Goal: Information Seeking & Learning: Learn about a topic

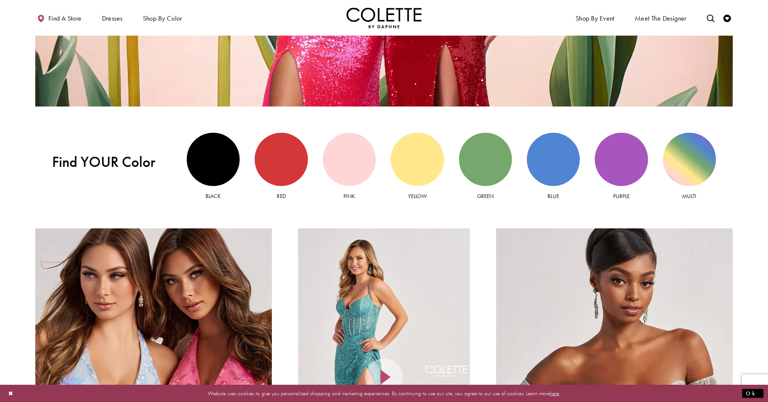
scroll to position [899, 0]
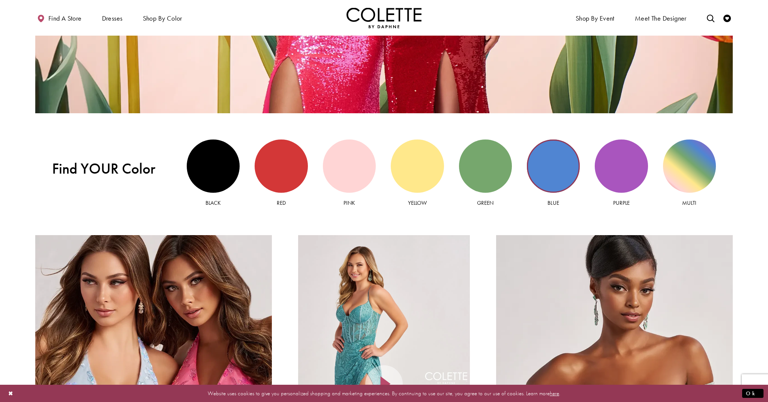
click at [543, 166] on div "Blue view" at bounding box center [553, 165] width 53 height 53
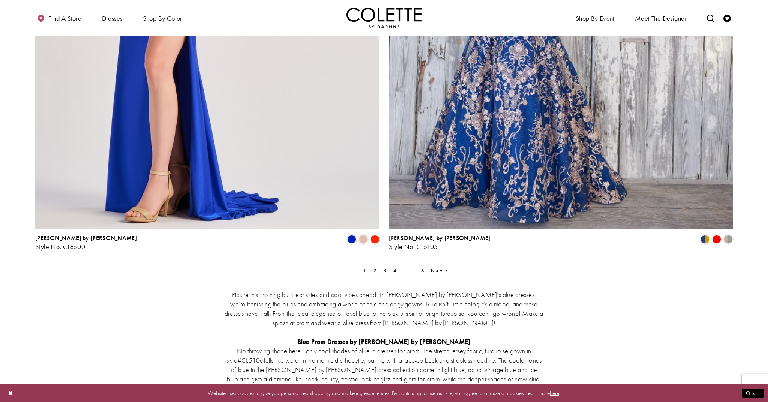
scroll to position [1962, 0]
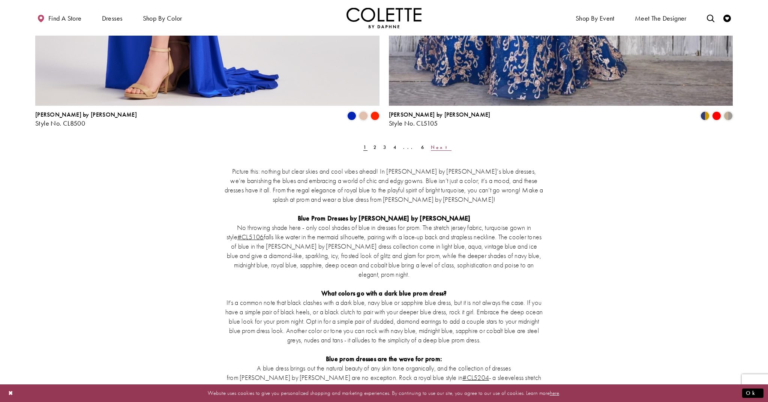
click at [431, 147] on span "Next" at bounding box center [441, 147] width 21 height 6
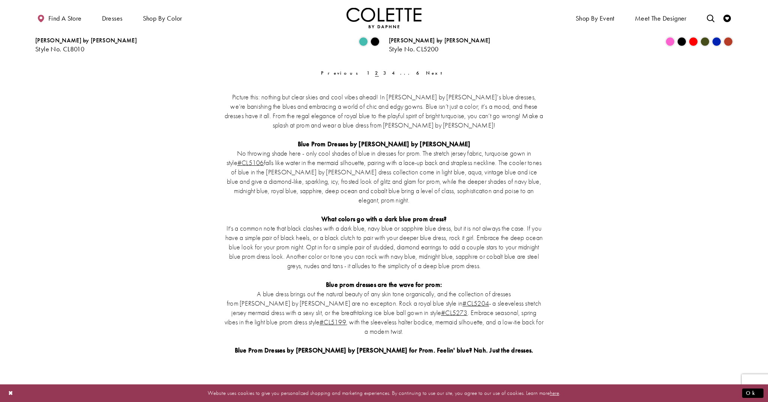
scroll to position [2046, 0]
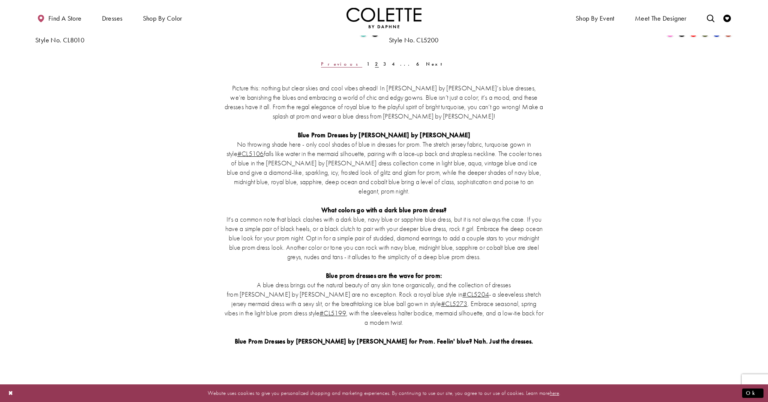
click at [354, 64] on span "Previous" at bounding box center [341, 64] width 41 height 6
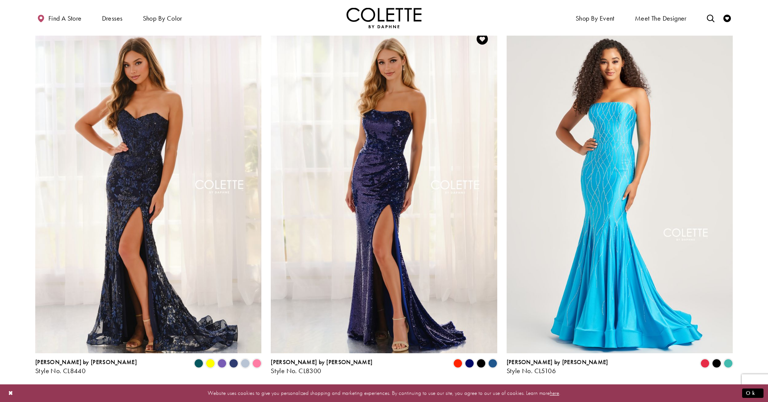
scroll to position [53, 0]
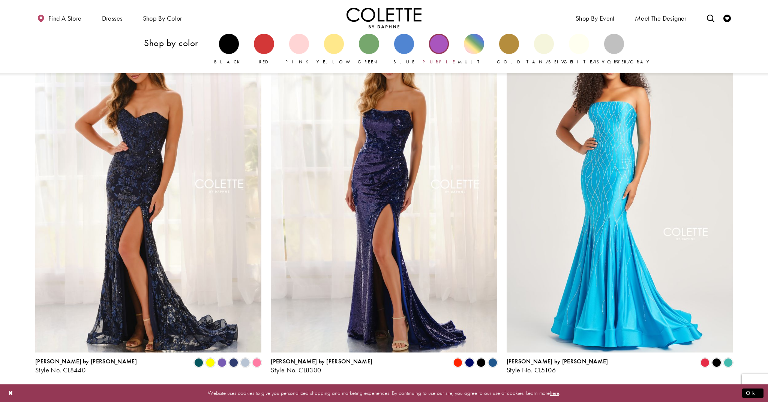
click at [438, 48] on div "Primary block" at bounding box center [439, 44] width 20 height 20
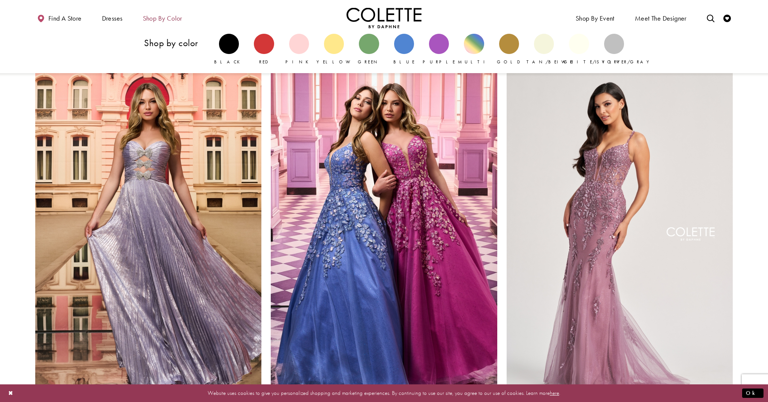
scroll to position [3, 0]
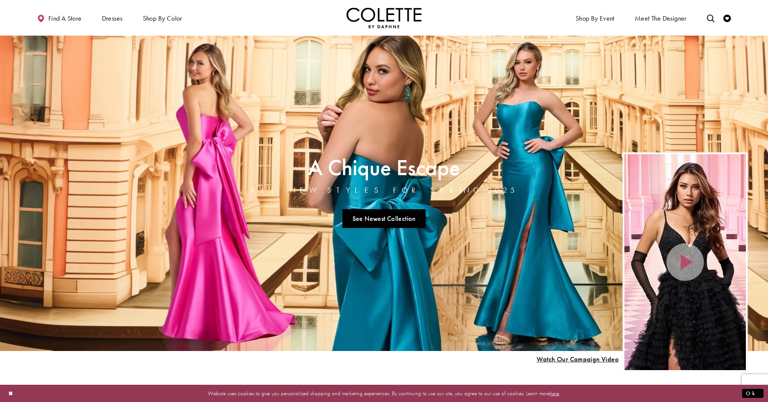
scroll to position [0, 0]
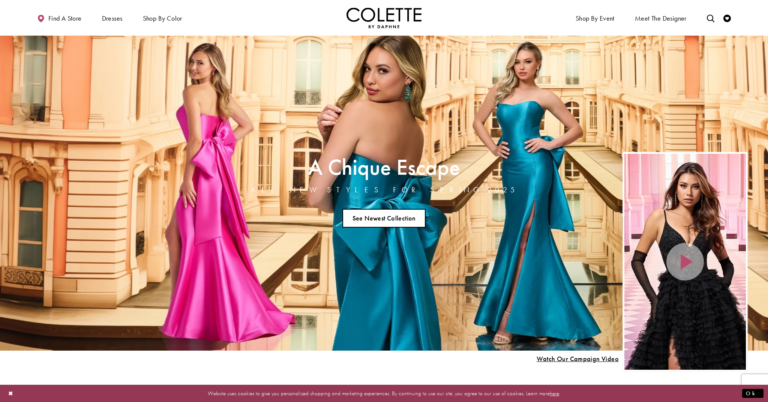
click at [385, 216] on link "See Newest Collection" at bounding box center [383, 218] width 83 height 19
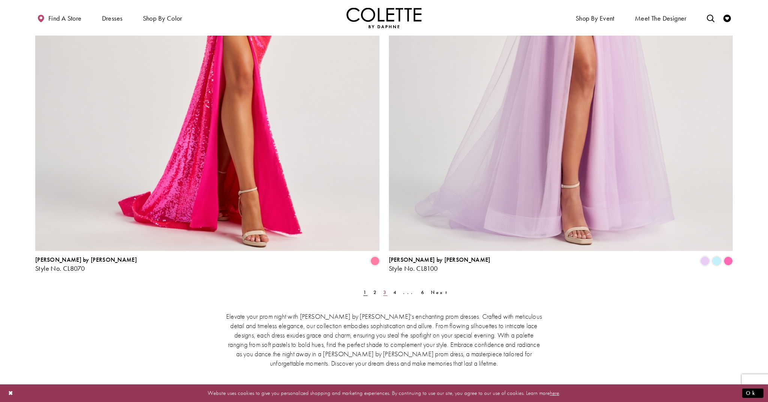
scroll to position [2032, 0]
click at [375, 291] on link "2" at bounding box center [375, 291] width 8 height 11
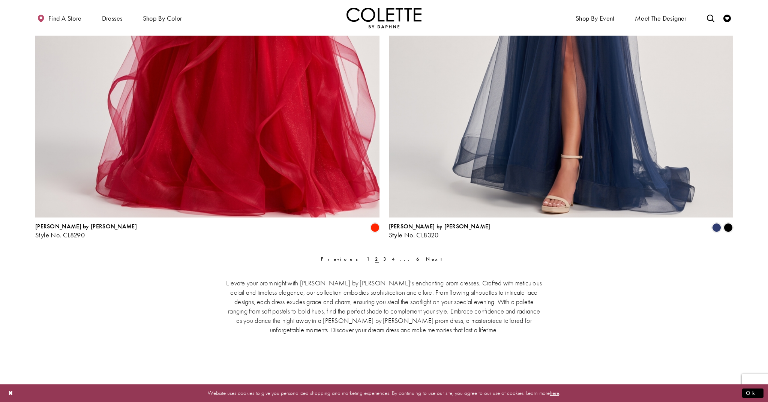
scroll to position [2066, 0]
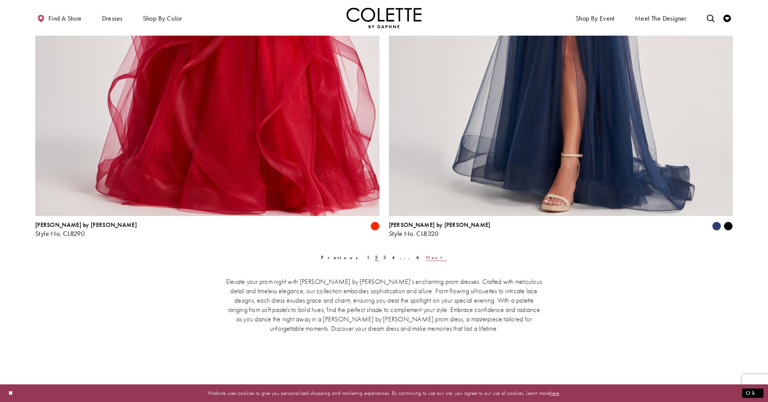
click at [426, 258] on span "Next" at bounding box center [436, 257] width 21 height 6
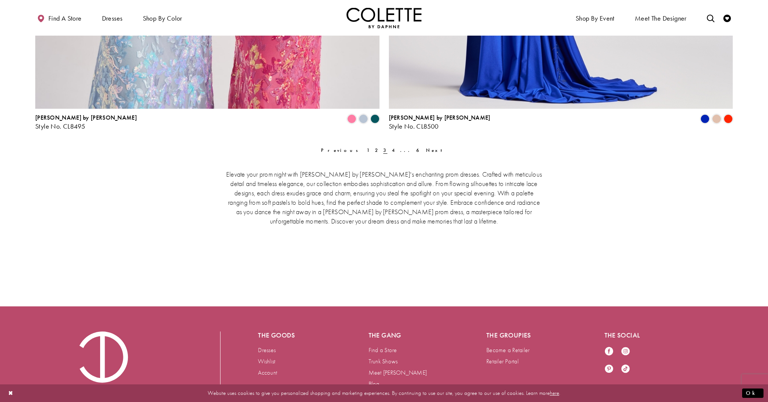
scroll to position [2180, 0]
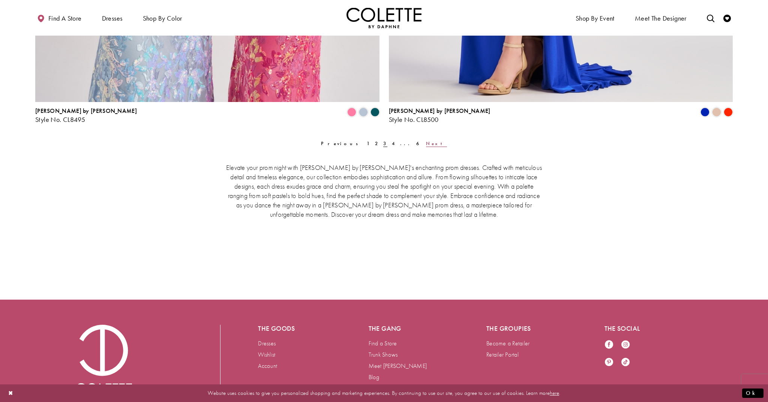
click at [426, 141] on span "Next" at bounding box center [436, 143] width 21 height 6
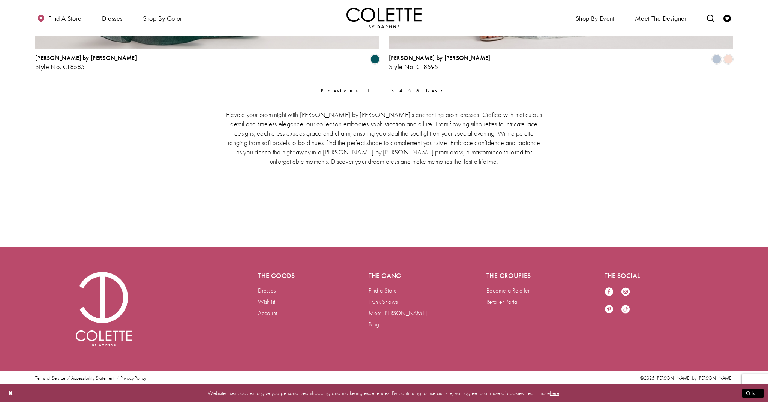
scroll to position [2233, 0]
click at [426, 91] on span "Next" at bounding box center [436, 91] width 21 height 6
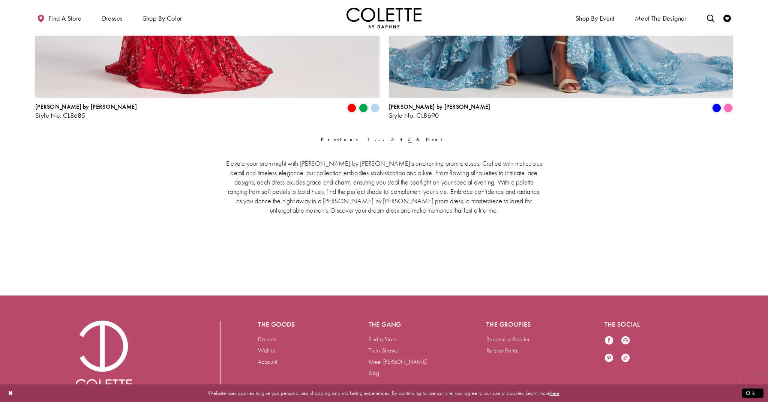
scroll to position [2207, 0]
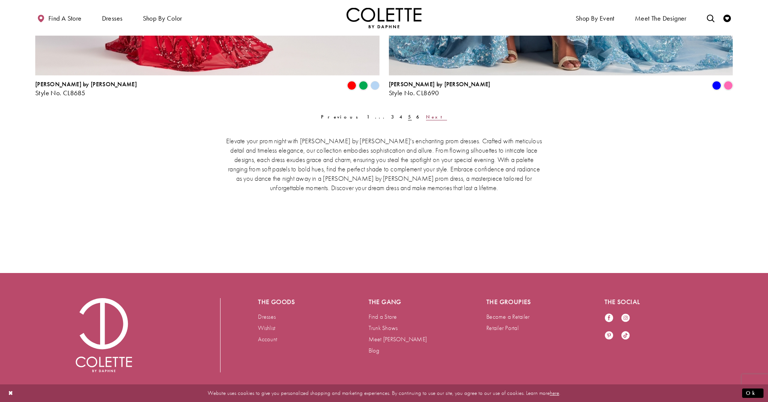
click at [426, 117] on span "Next" at bounding box center [436, 117] width 21 height 6
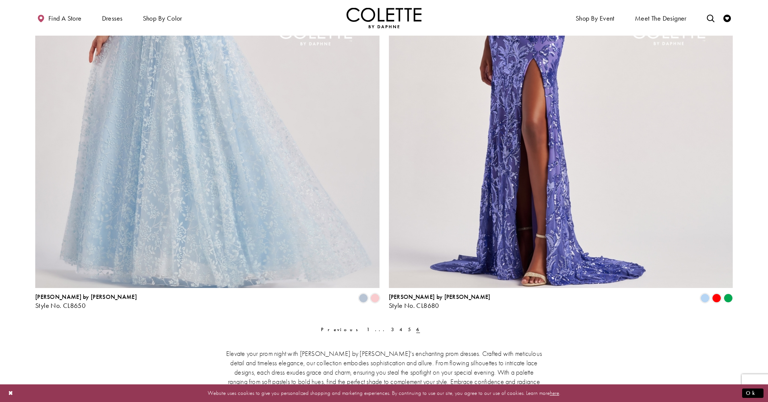
scroll to position [1610, 0]
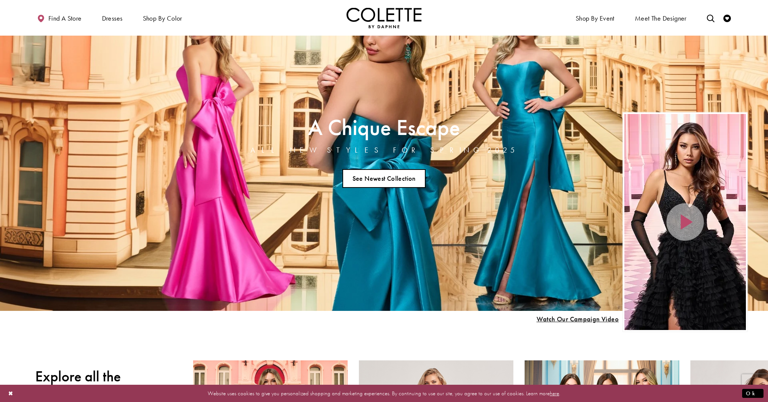
scroll to position [42, 0]
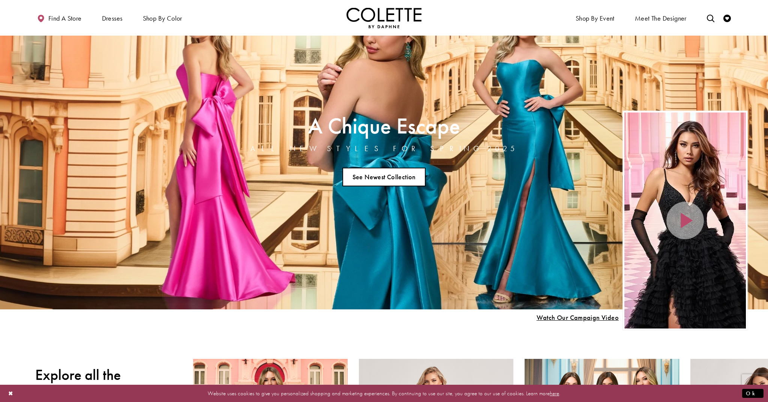
click at [398, 177] on link "See Newest Collection" at bounding box center [383, 177] width 83 height 19
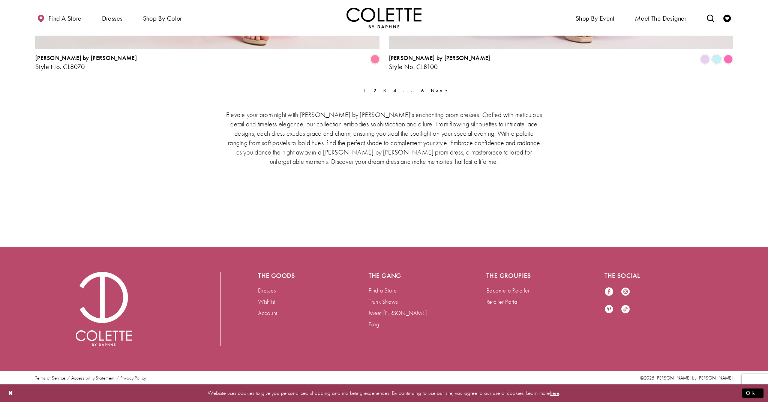
scroll to position [2233, 0]
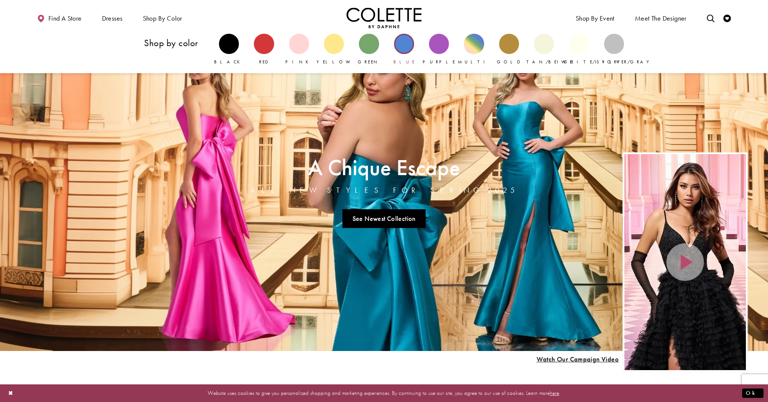
click at [406, 46] on div "Primary block" at bounding box center [404, 44] width 20 height 20
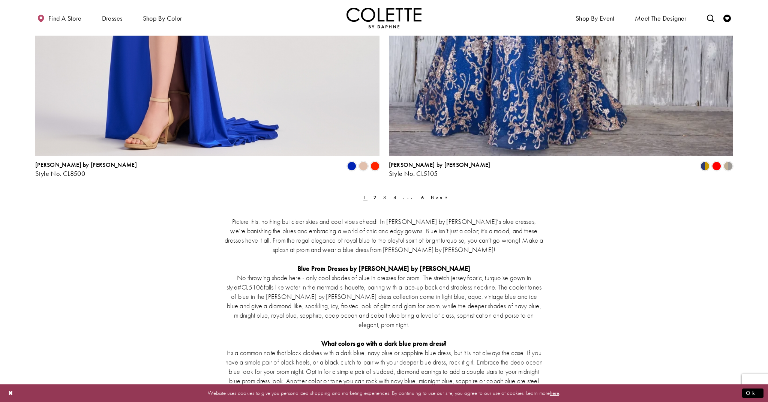
scroll to position [1931, 0]
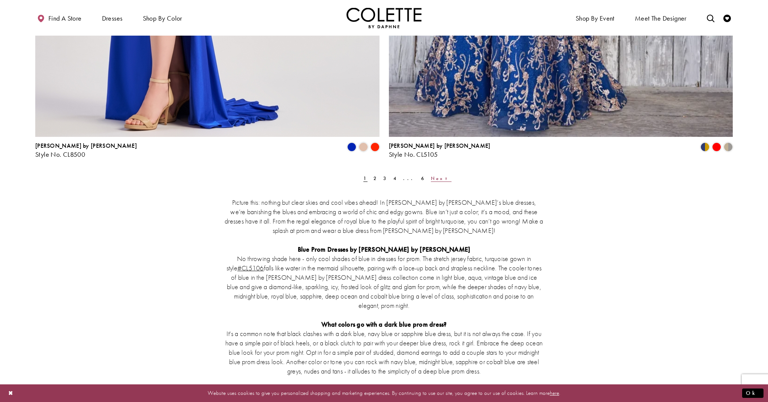
drag, startPoint x: 423, startPoint y: 177, endPoint x: 423, endPoint y: 173, distance: 4.1
click at [431, 177] on span "Next" at bounding box center [441, 178] width 21 height 6
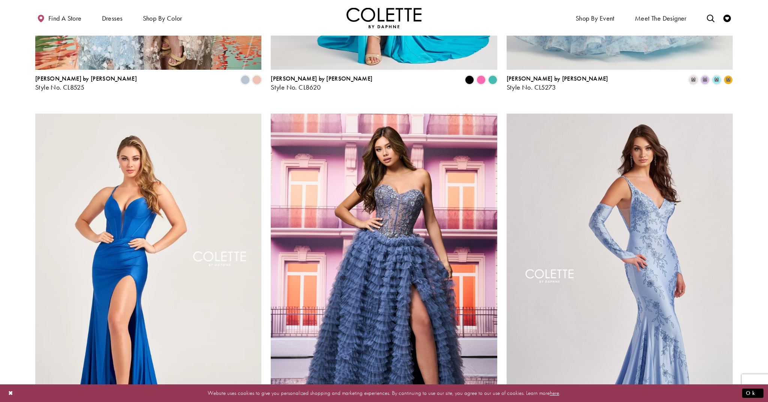
scroll to position [614, 0]
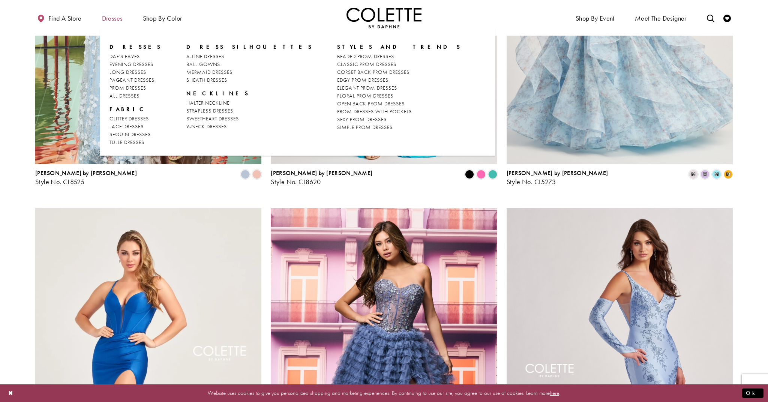
click at [115, 18] on span "Dresses" at bounding box center [112, 18] width 21 height 7
click at [200, 62] on span "BALL GOWNS" at bounding box center [203, 64] width 34 height 7
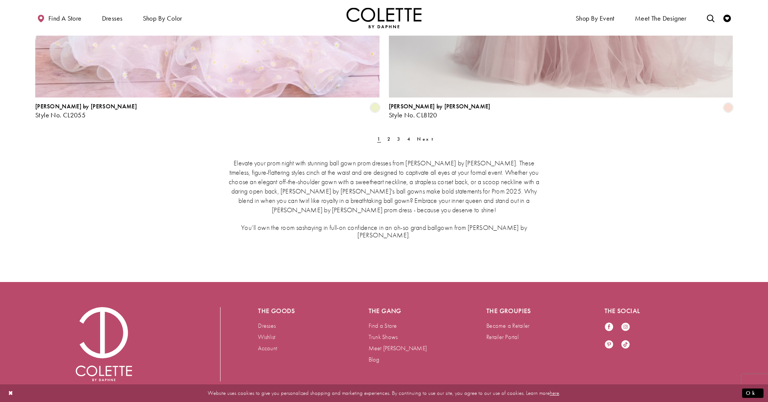
scroll to position [1972, 0]
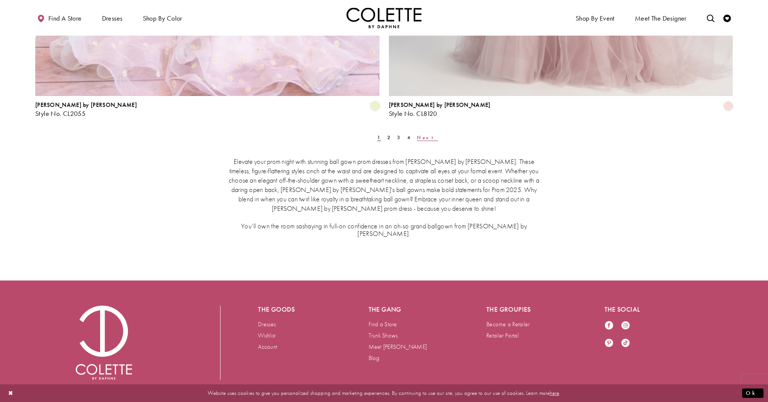
click at [417, 135] on span "Next" at bounding box center [427, 137] width 21 height 6
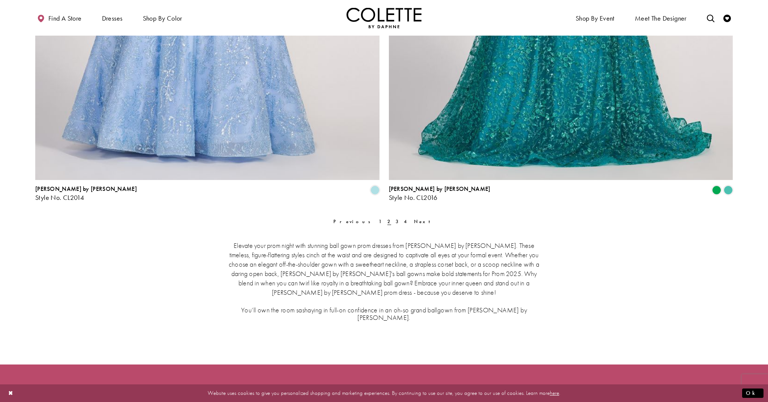
scroll to position [1890, 0]
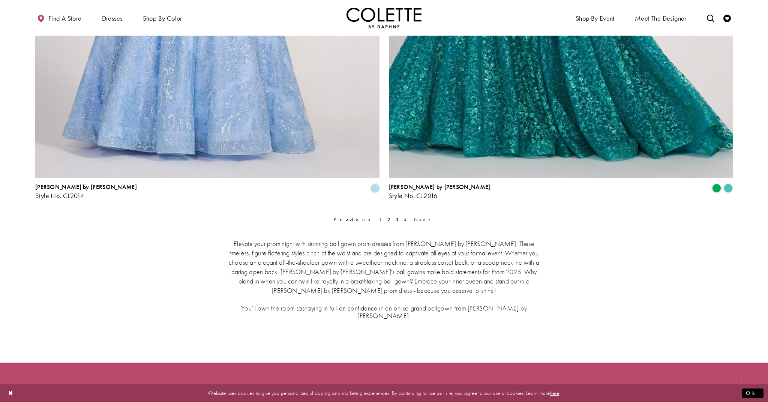
click at [414, 219] on span "Next" at bounding box center [424, 219] width 21 height 6
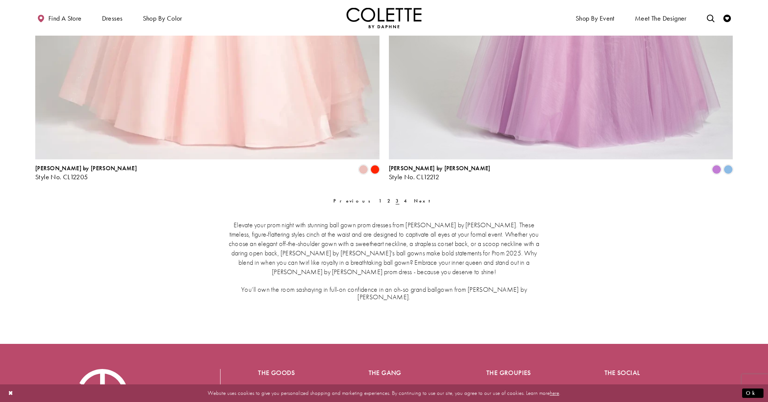
scroll to position [1913, 0]
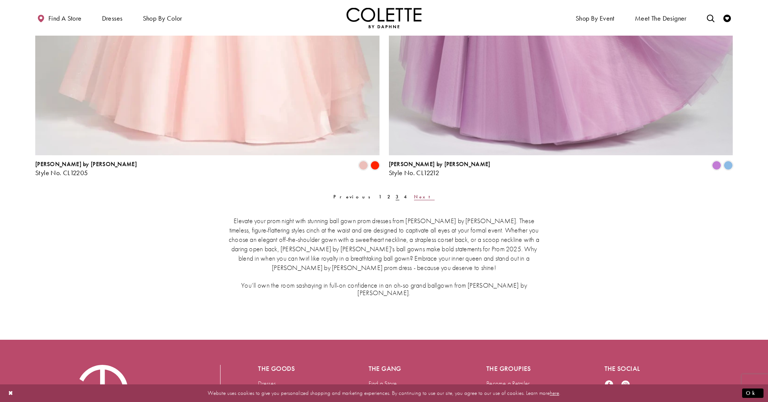
click at [414, 197] on span "Next" at bounding box center [424, 196] width 21 height 6
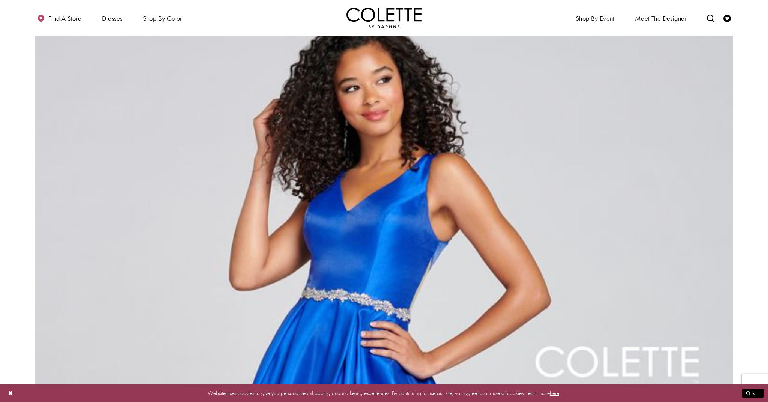
scroll to position [913, 0]
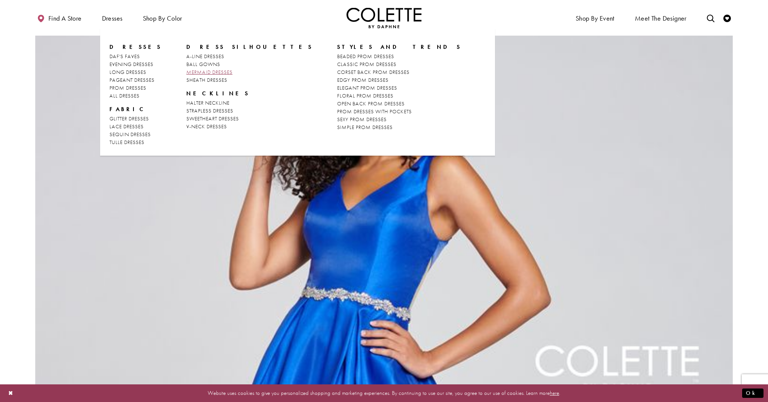
click at [216, 73] on span "MERMAID DRESSES" at bounding box center [209, 72] width 46 height 7
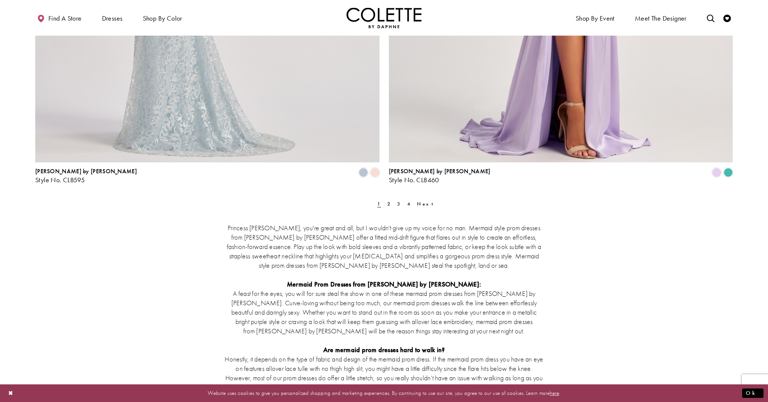
scroll to position [1907, 0]
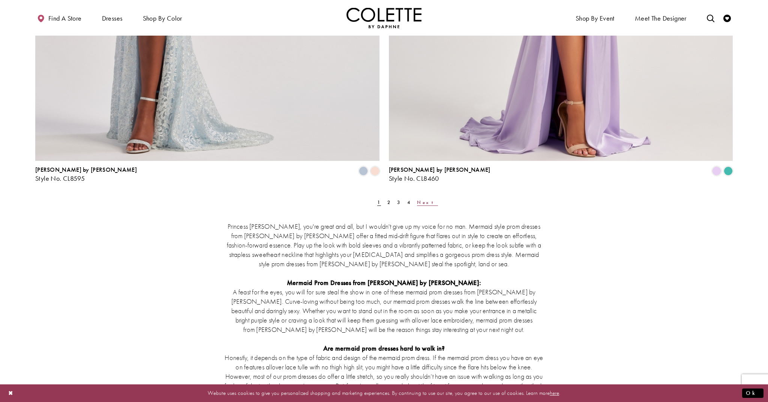
click at [417, 201] on span "Next" at bounding box center [427, 202] width 21 height 6
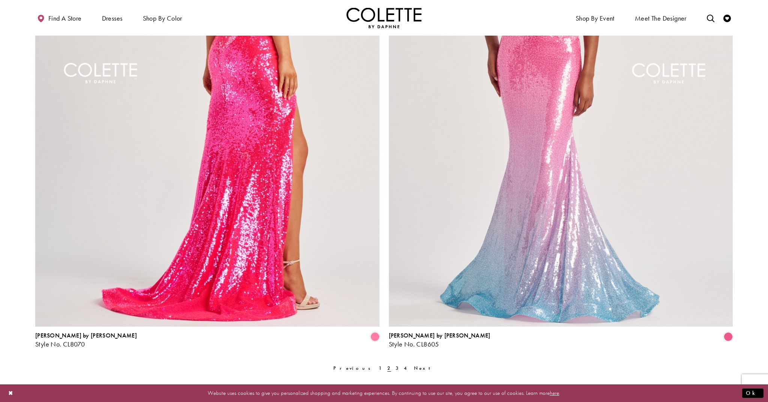
scroll to position [1740, 0]
